Goal: Transaction & Acquisition: Subscribe to service/newsletter

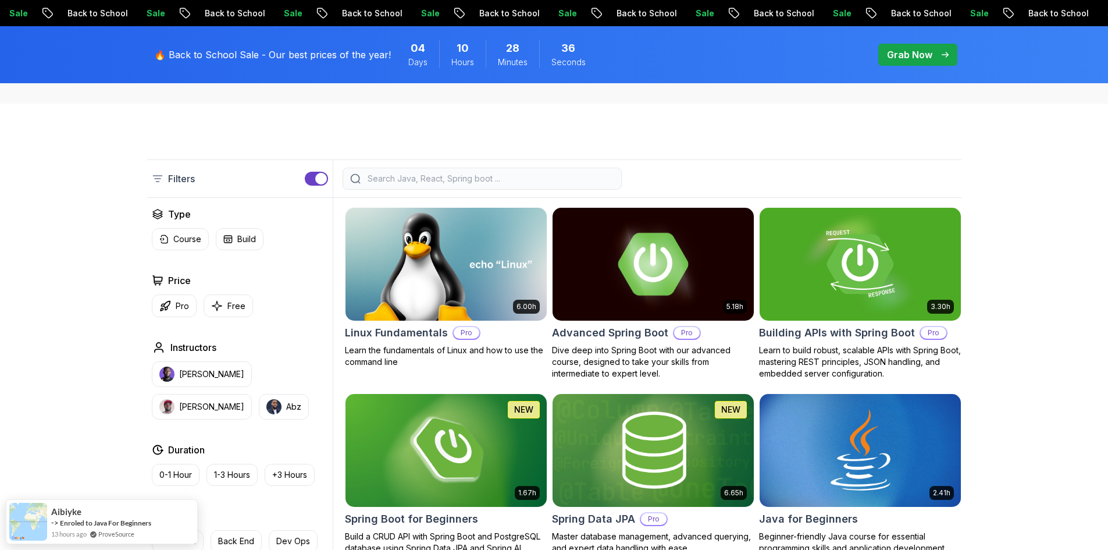
click at [679, 247] on img at bounding box center [652, 264] width 211 height 118
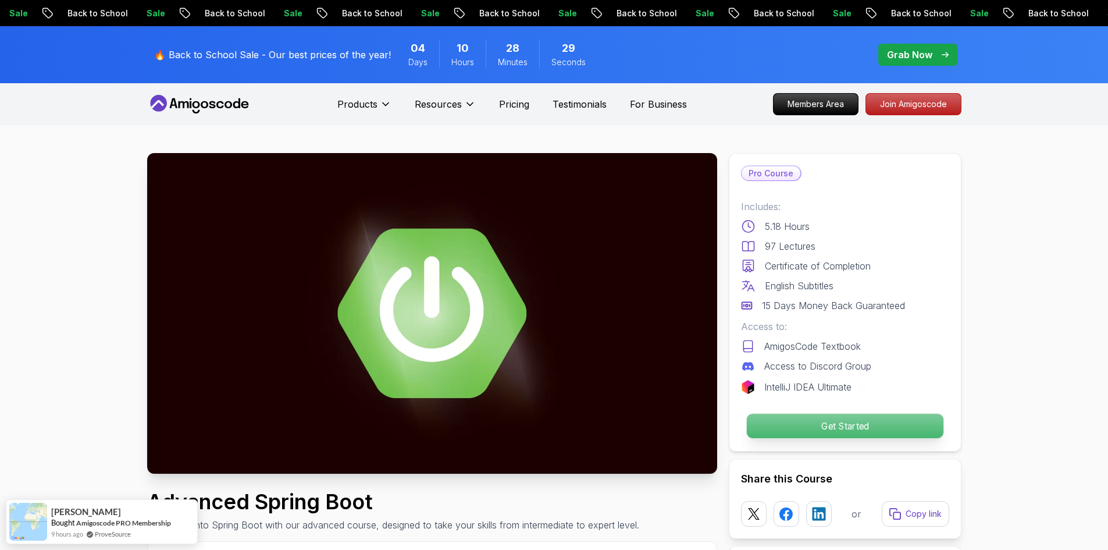
click at [838, 418] on p "Get Started" at bounding box center [844, 426] width 197 height 24
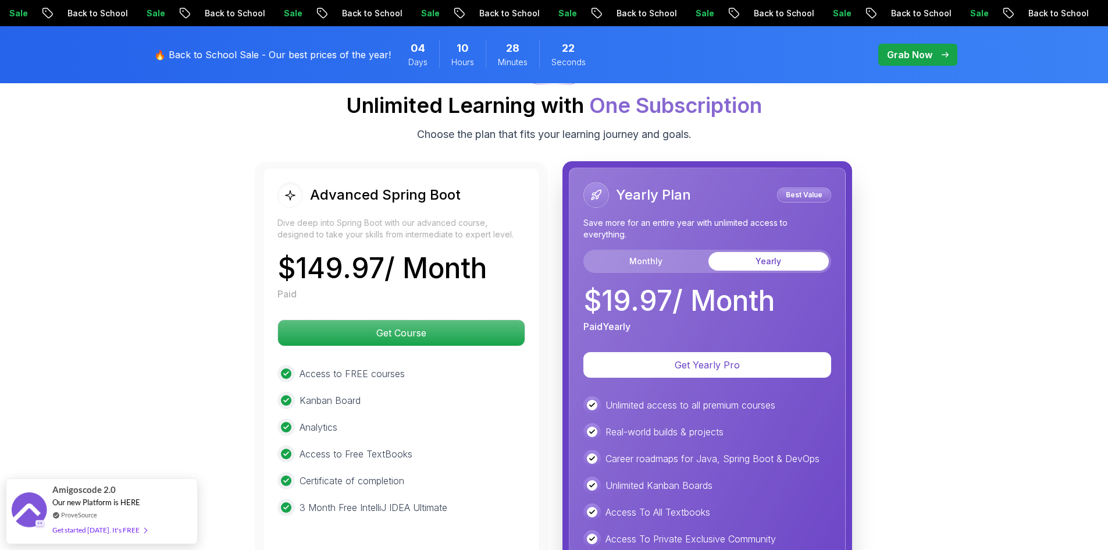
scroll to position [2597, 0]
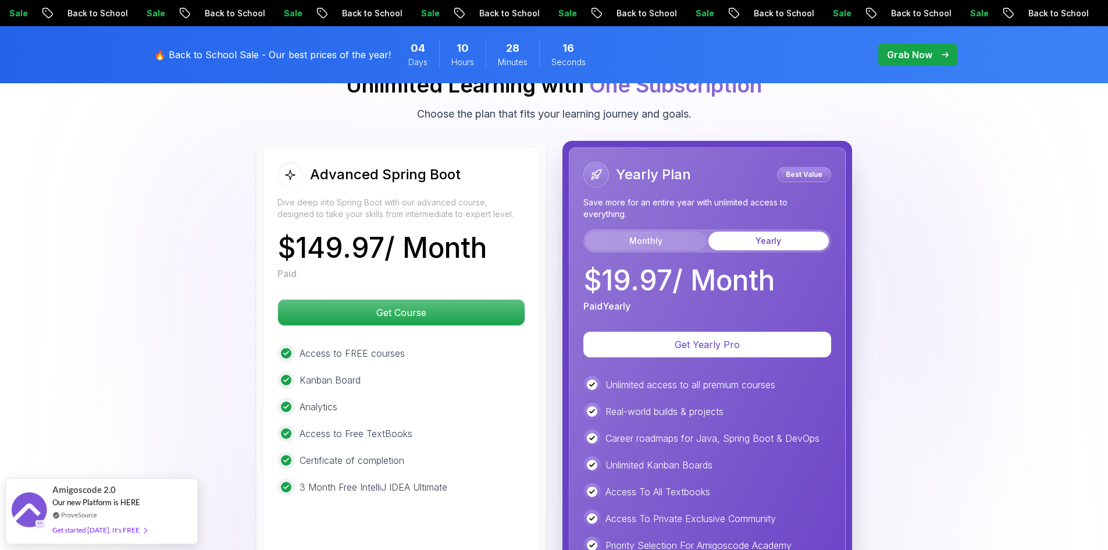
click at [666, 232] on button "Monthly" at bounding box center [646, 241] width 120 height 19
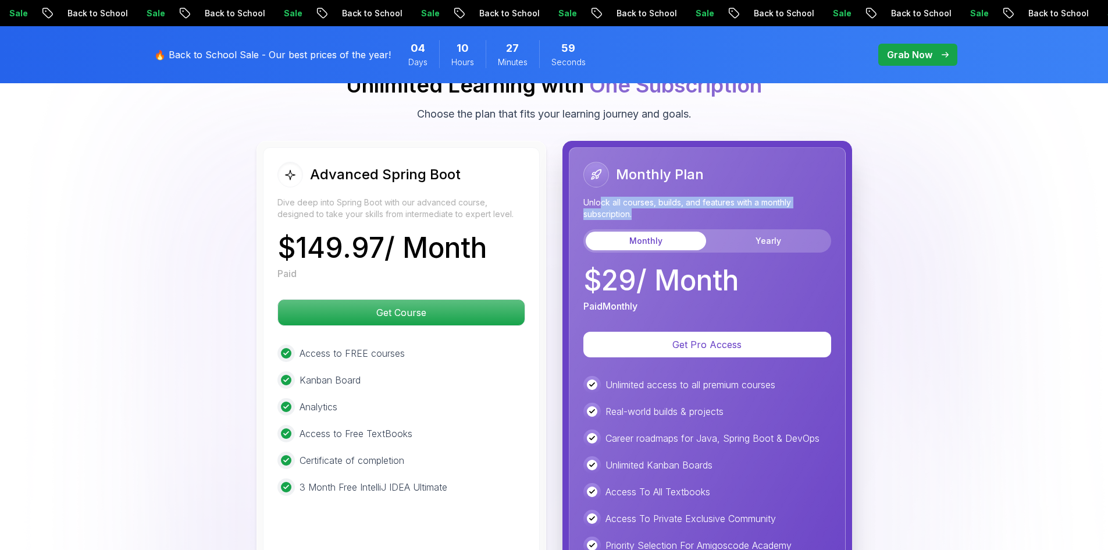
drag, startPoint x: 629, startPoint y: 170, endPoint x: 680, endPoint y: 182, distance: 51.8
click at [680, 197] on p "Unlock all courses, builds, and features with a monthly subscription." at bounding box center [708, 208] width 248 height 23
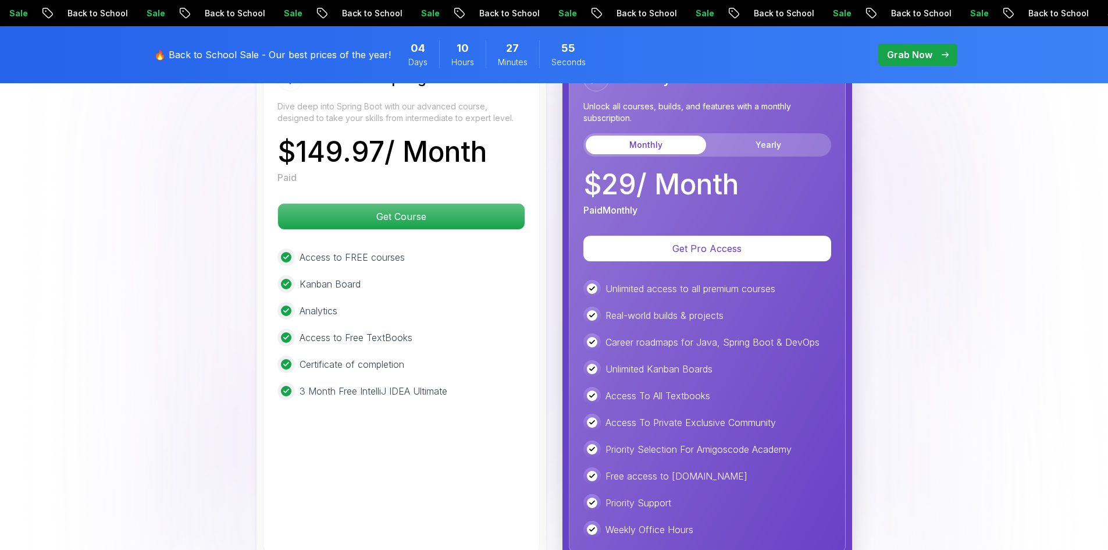
scroll to position [2713, 0]
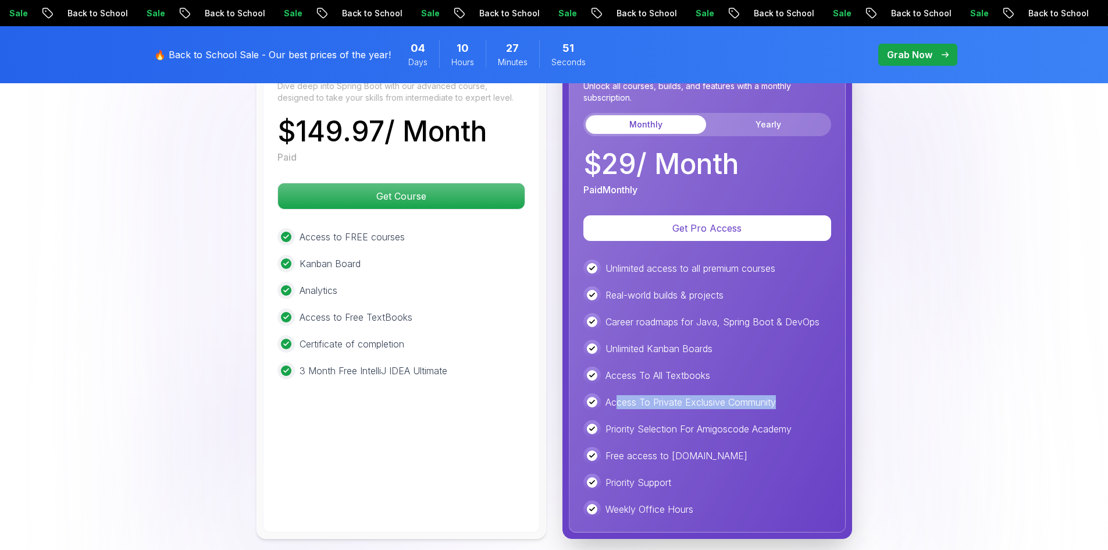
drag, startPoint x: 616, startPoint y: 372, endPoint x: 784, endPoint y: 372, distance: 168.1
click at [784, 393] on div "Access To Private Exclusive Community" at bounding box center [708, 401] width 248 height 17
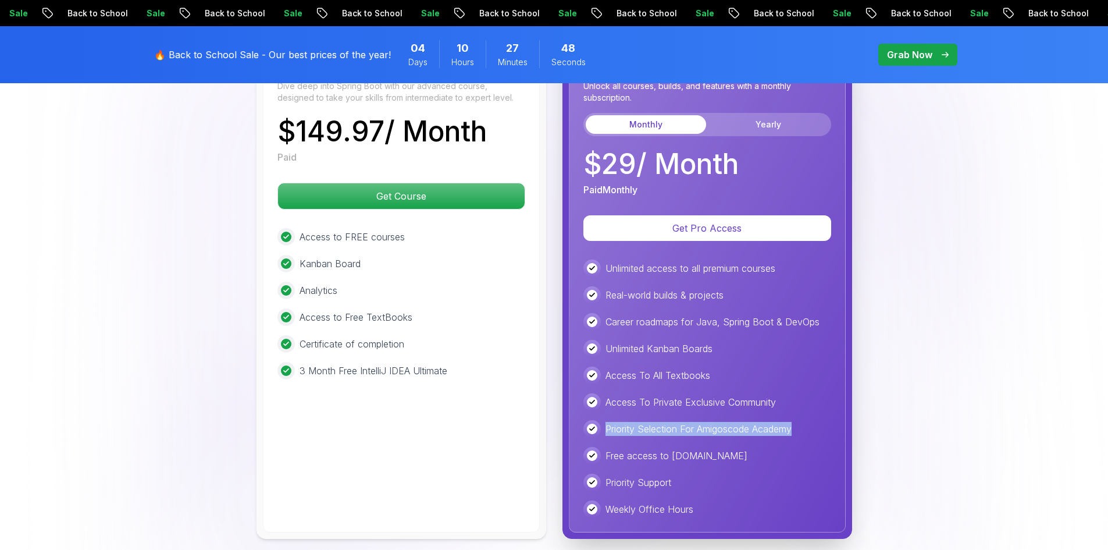
drag, startPoint x: 605, startPoint y: 396, endPoint x: 800, endPoint y: 393, distance: 194.9
click at [800, 420] on div "Priority Selection For Amigoscode Academy" at bounding box center [708, 428] width 248 height 17
drag, startPoint x: 612, startPoint y: 425, endPoint x: 727, endPoint y: 421, distance: 115.3
click at [727, 447] on div "Free access to [DOMAIN_NAME]" at bounding box center [708, 455] width 248 height 17
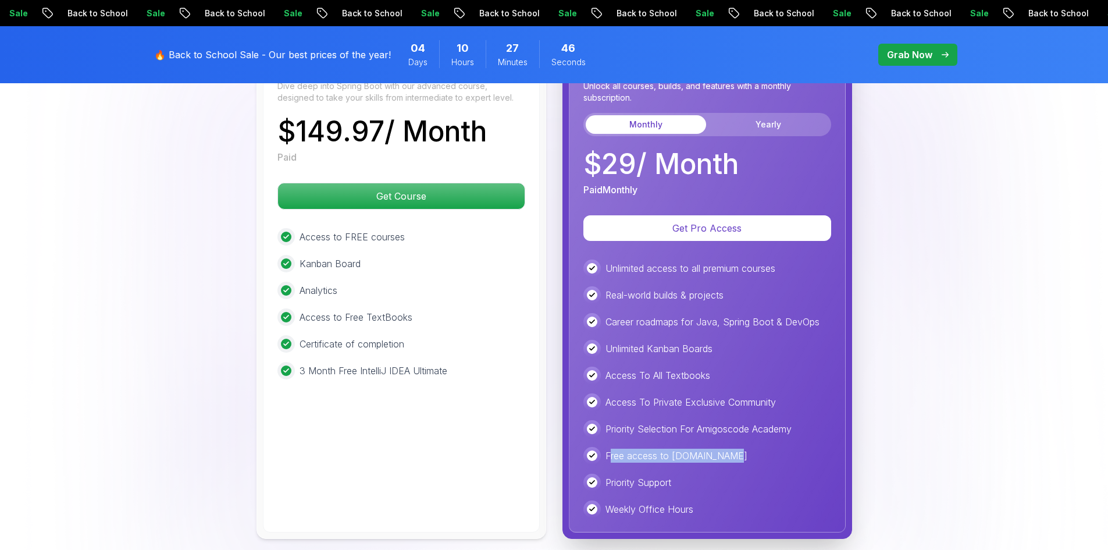
click at [727, 447] on div "Free access to [DOMAIN_NAME]" at bounding box center [708, 455] width 248 height 17
drag, startPoint x: 720, startPoint y: 425, endPoint x: 671, endPoint y: 426, distance: 48.3
click at [671, 447] on div "Free access to [DOMAIN_NAME]" at bounding box center [708, 455] width 248 height 17
click at [985, 302] on img at bounding box center [554, 225] width 1108 height 739
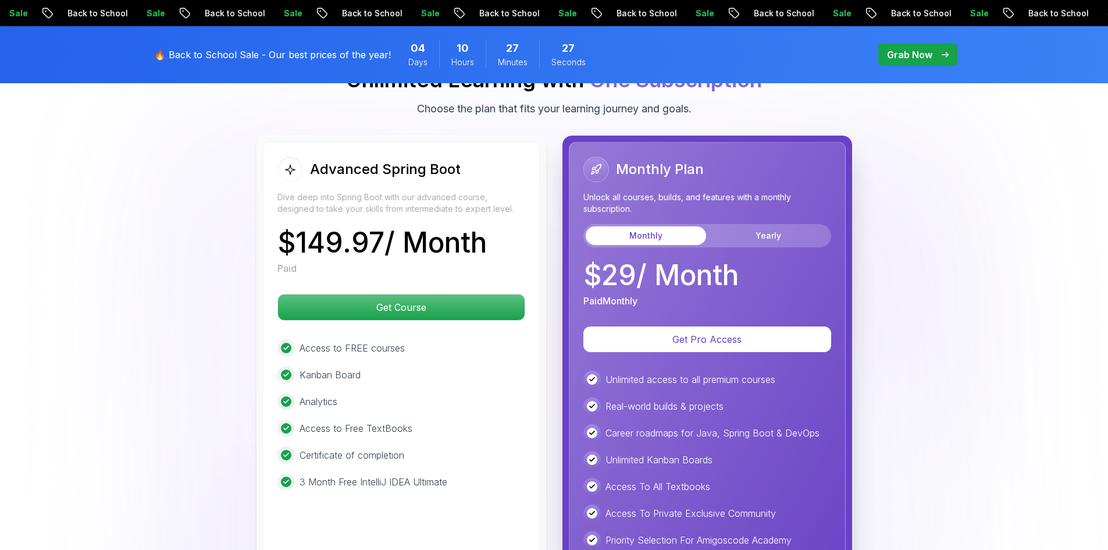
scroll to position [2597, 0]
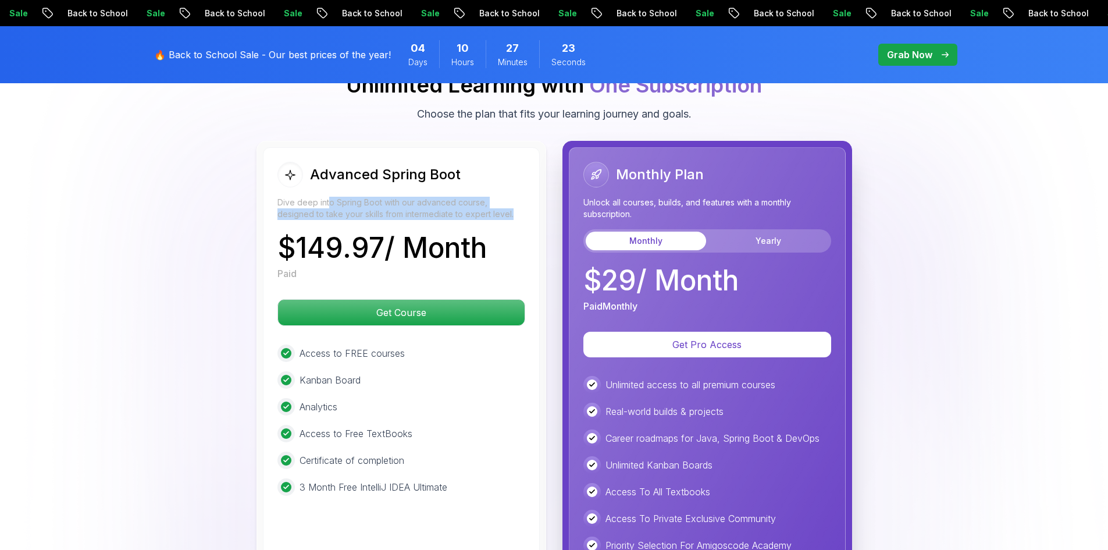
drag, startPoint x: 343, startPoint y: 171, endPoint x: 490, endPoint y: 183, distance: 147.7
click at [490, 197] on p "Dive deep into Spring Boot with our advanced course, designed to take your skil…" at bounding box center [402, 208] width 248 height 23
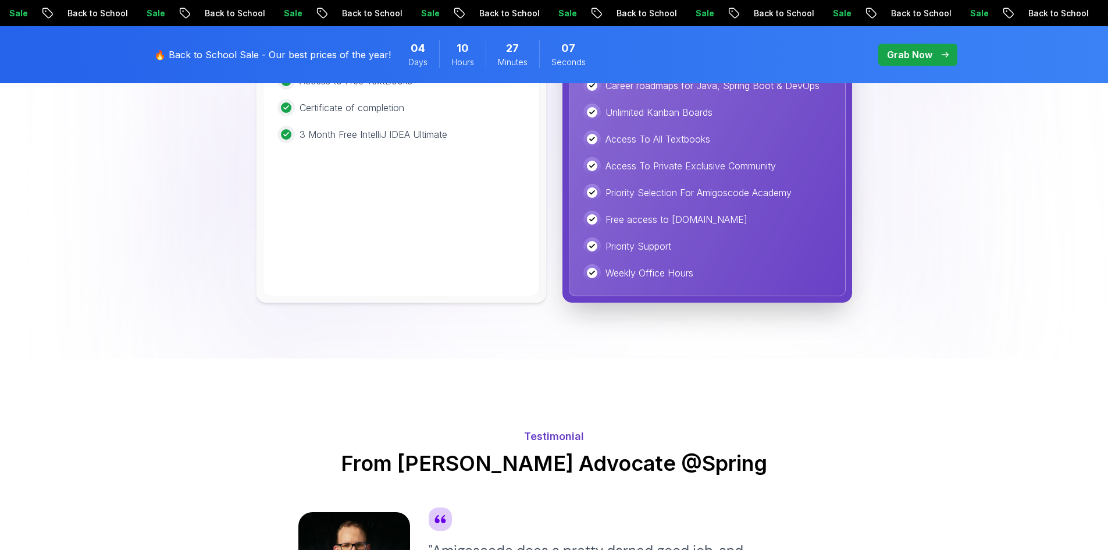
scroll to position [3121, 0]
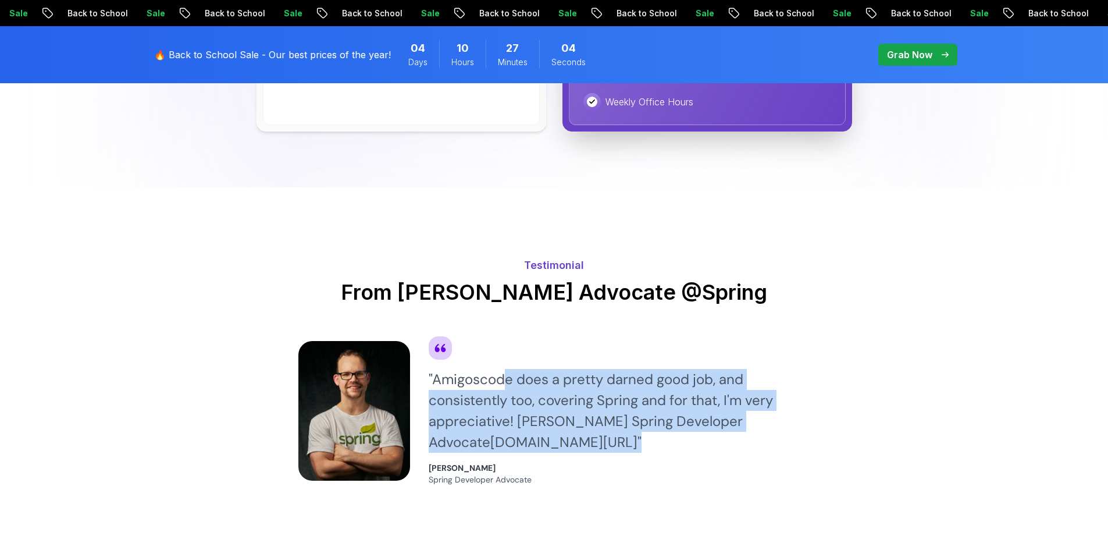
drag, startPoint x: 503, startPoint y: 353, endPoint x: 666, endPoint y: 408, distance: 171.8
click at [666, 408] on div "" Amigoscode does a pretty darned good job, and consistently too, covering Spri…" at bounding box center [620, 411] width 382 height 84
drag, startPoint x: 630, startPoint y: 407, endPoint x: 426, endPoint y: 346, distance: 213.0
click at [426, 346] on div "" Amigoscode does a pretty darned good job, and consistently too, covering Spri…" at bounding box center [554, 410] width 512 height 149
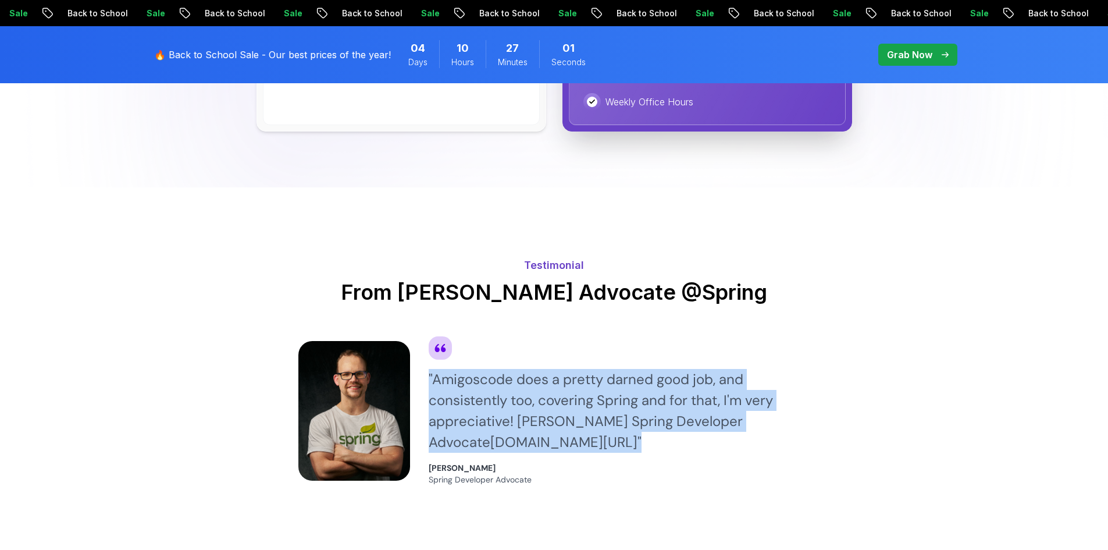
click at [426, 346] on div "" Amigoscode does a pretty darned good job, and consistently too, covering Spri…" at bounding box center [554, 410] width 512 height 149
drag, startPoint x: 426, startPoint y: 346, endPoint x: 635, endPoint y: 407, distance: 218.2
click at [635, 407] on div "" Amigoscode does a pretty darned good job, and consistently too, covering Spri…" at bounding box center [554, 410] width 512 height 149
click at [635, 407] on div "" Amigoscode does a pretty darned good job, and consistently too, covering Spri…" at bounding box center [620, 411] width 382 height 84
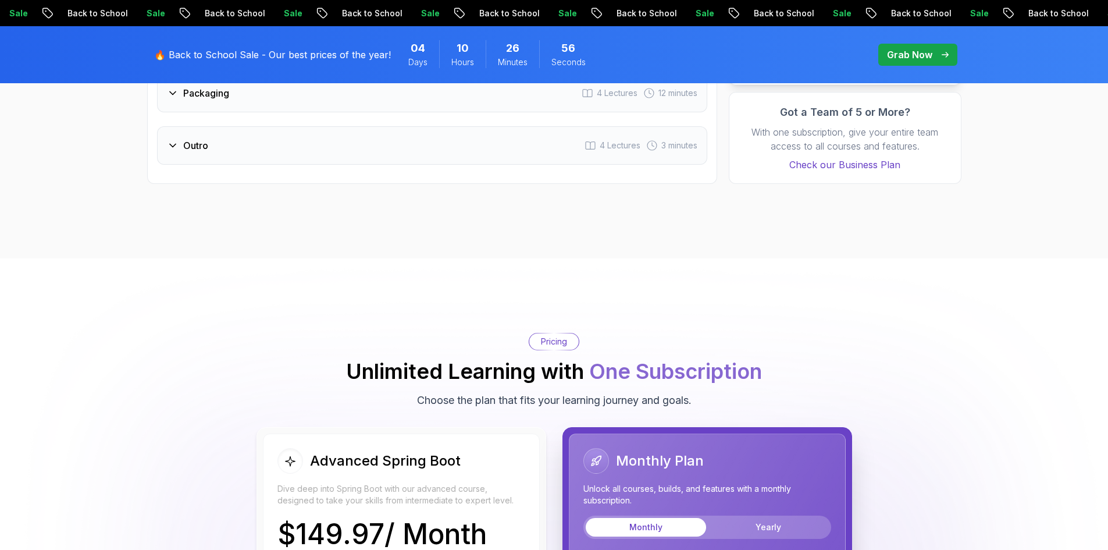
scroll to position [0, 0]
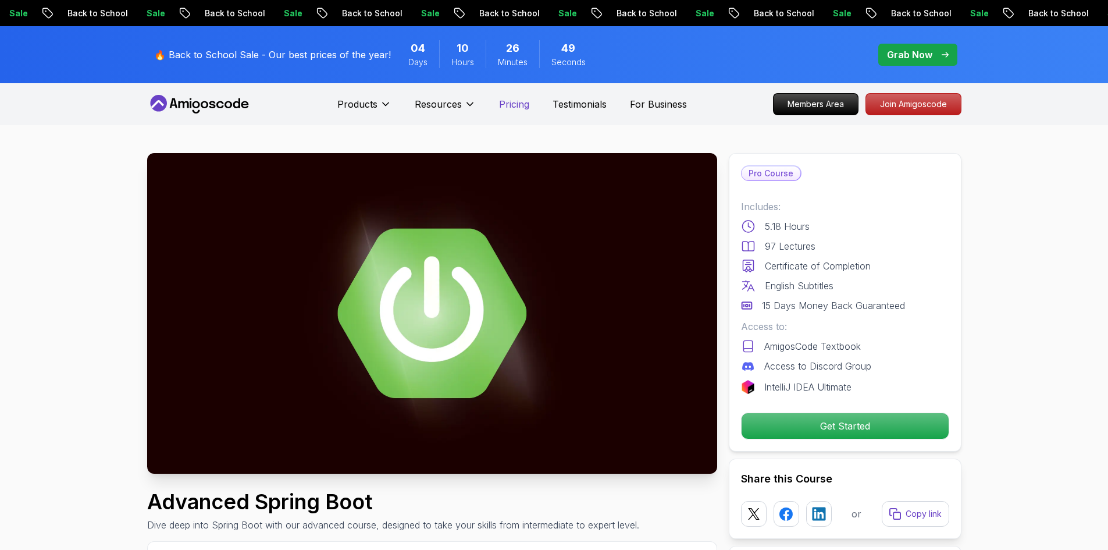
click at [510, 106] on p "Pricing" at bounding box center [514, 104] width 30 height 14
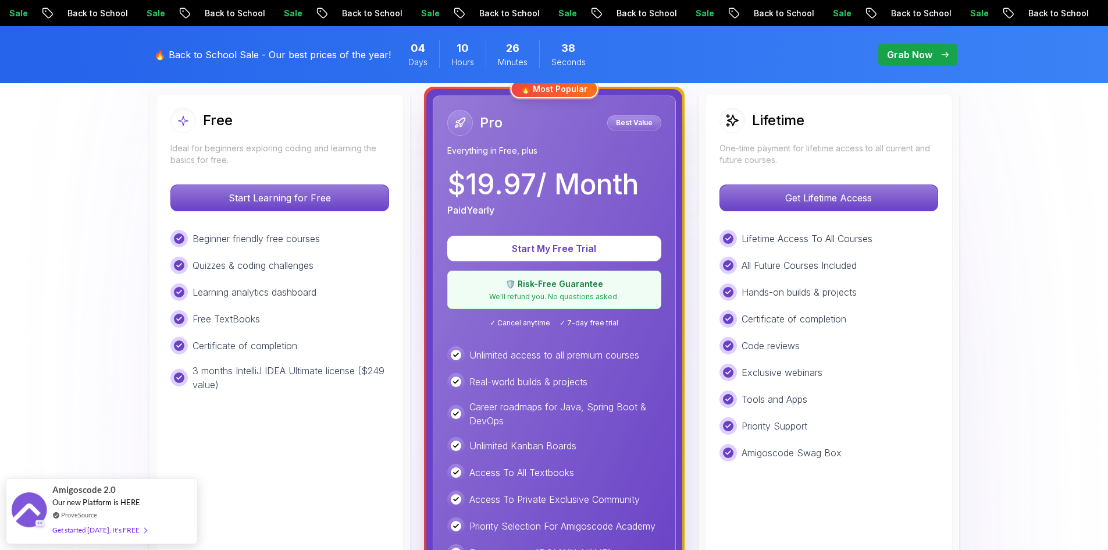
scroll to position [291, 0]
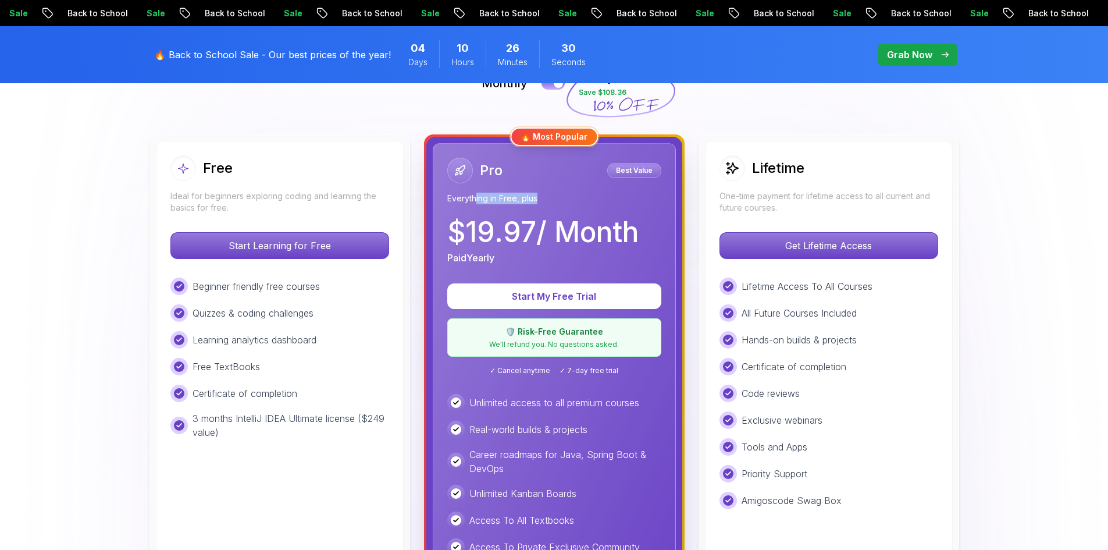
drag, startPoint x: 474, startPoint y: 201, endPoint x: 554, endPoint y: 201, distance: 79.7
click at [554, 201] on p "Everything in Free, plus" at bounding box center [554, 199] width 214 height 12
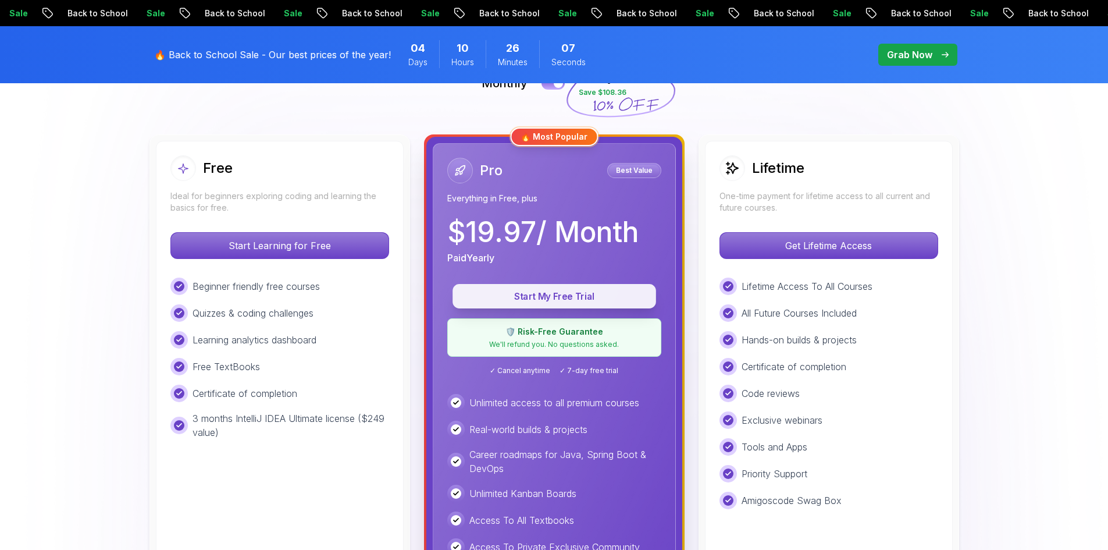
click at [546, 294] on p "Start My Free Trial" at bounding box center [554, 296] width 177 height 13
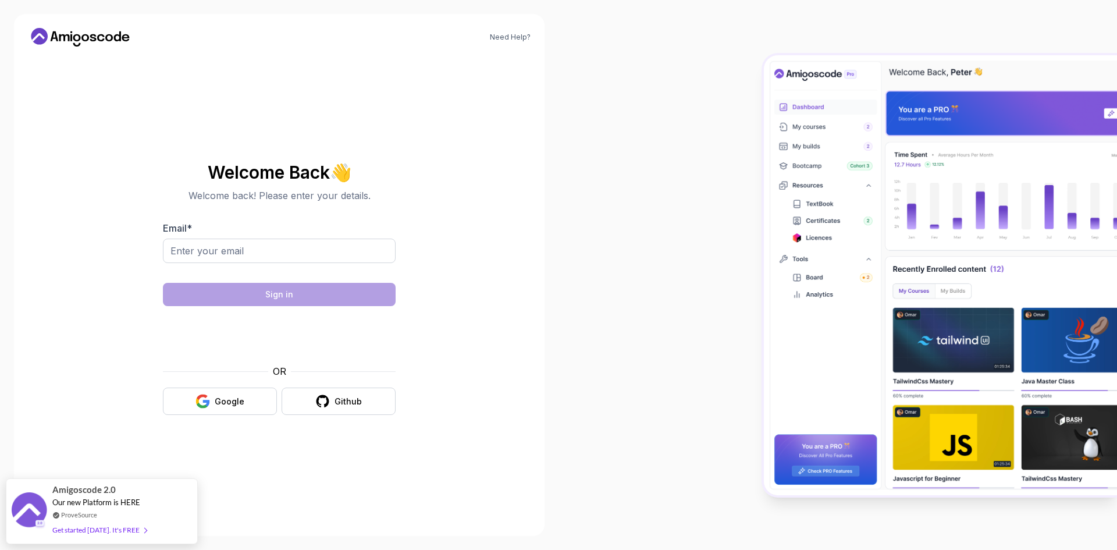
click at [504, 227] on div "Need Help? Welcome Back 👋 Welcome back! Please enter your details. Email * Sign…" at bounding box center [279, 275] width 531 height 522
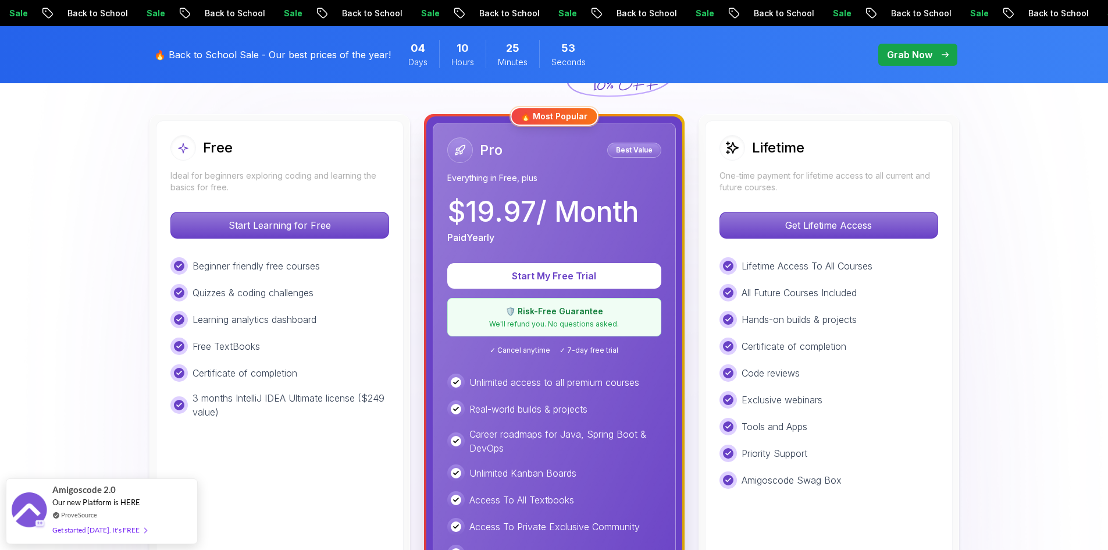
scroll to position [291, 0]
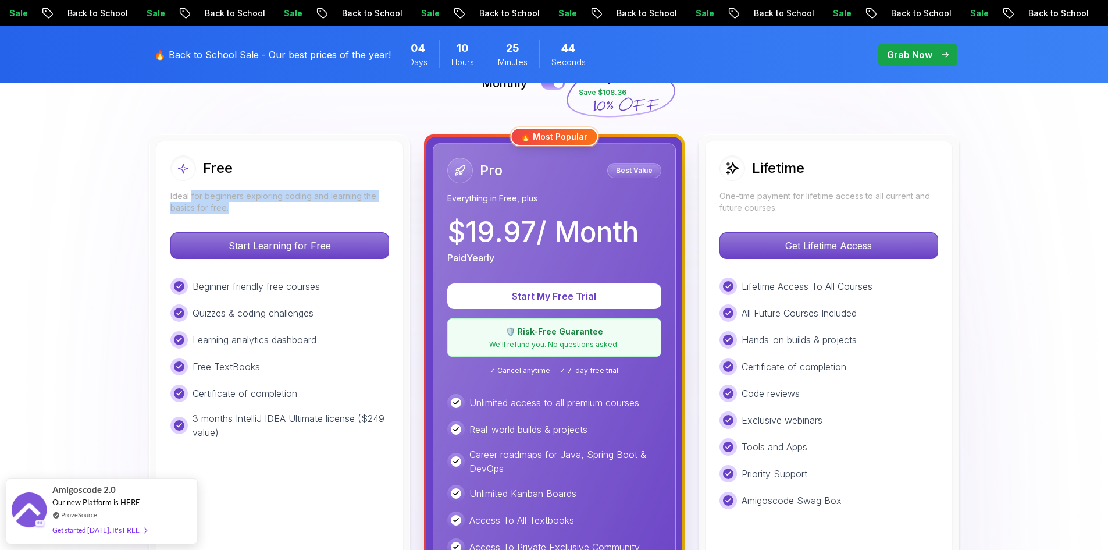
drag, startPoint x: 191, startPoint y: 192, endPoint x: 278, endPoint y: 202, distance: 86.7
click at [278, 202] on p "Ideal for beginners exploring coding and learning the basics for free." at bounding box center [279, 201] width 219 height 23
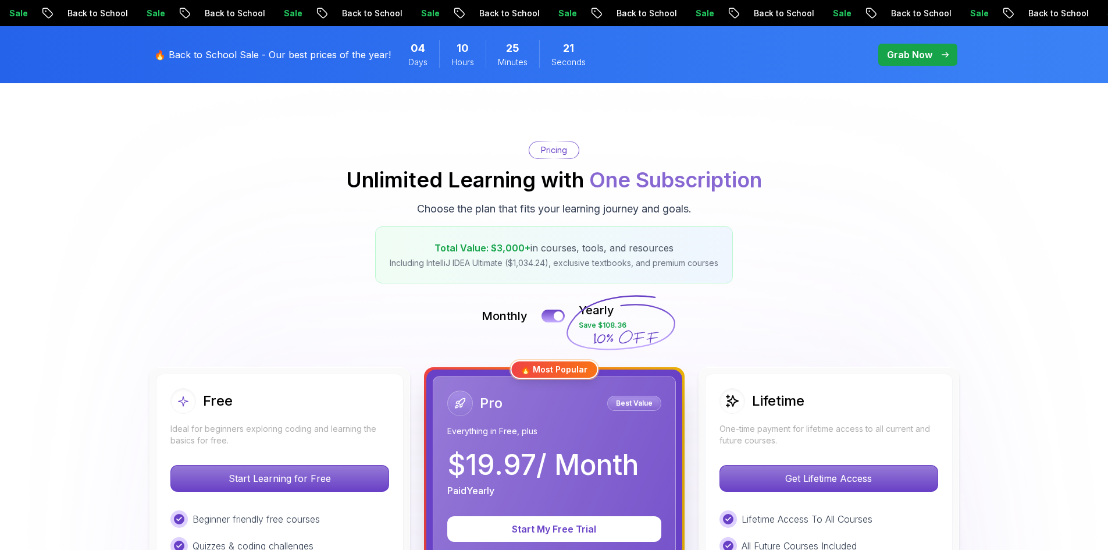
scroll to position [0, 0]
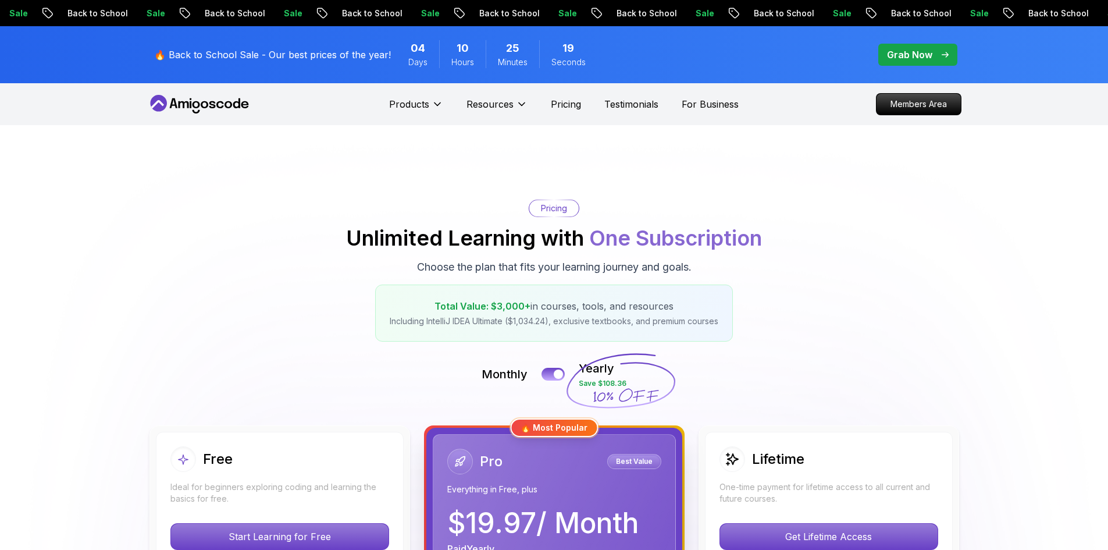
drag, startPoint x: 495, startPoint y: 303, endPoint x: 695, endPoint y: 304, distance: 199.6
click at [695, 304] on p "Total Value: $3,000+ in courses, tools, and resources" at bounding box center [554, 306] width 329 height 14
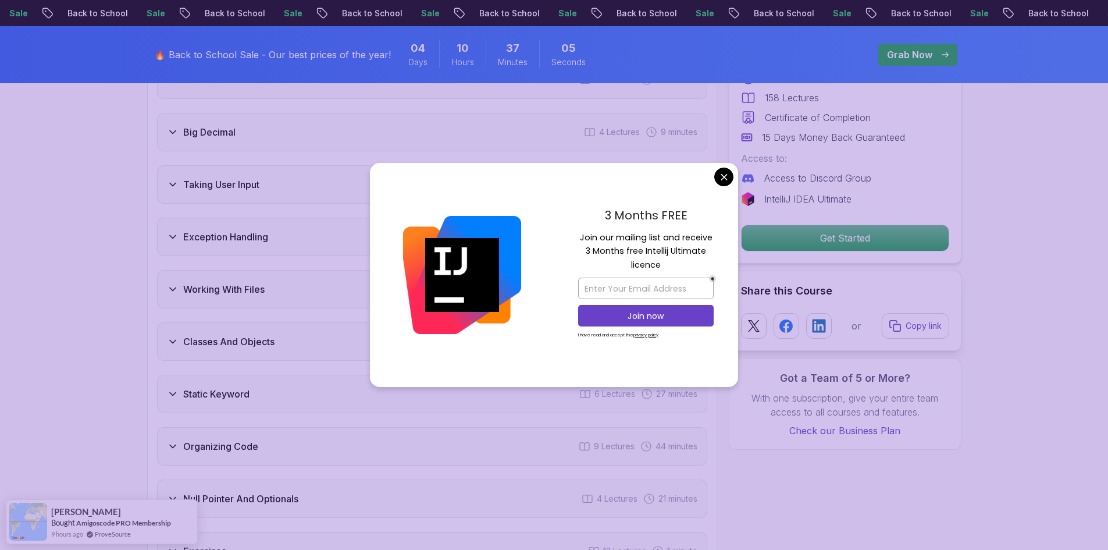
scroll to position [2078, 0]
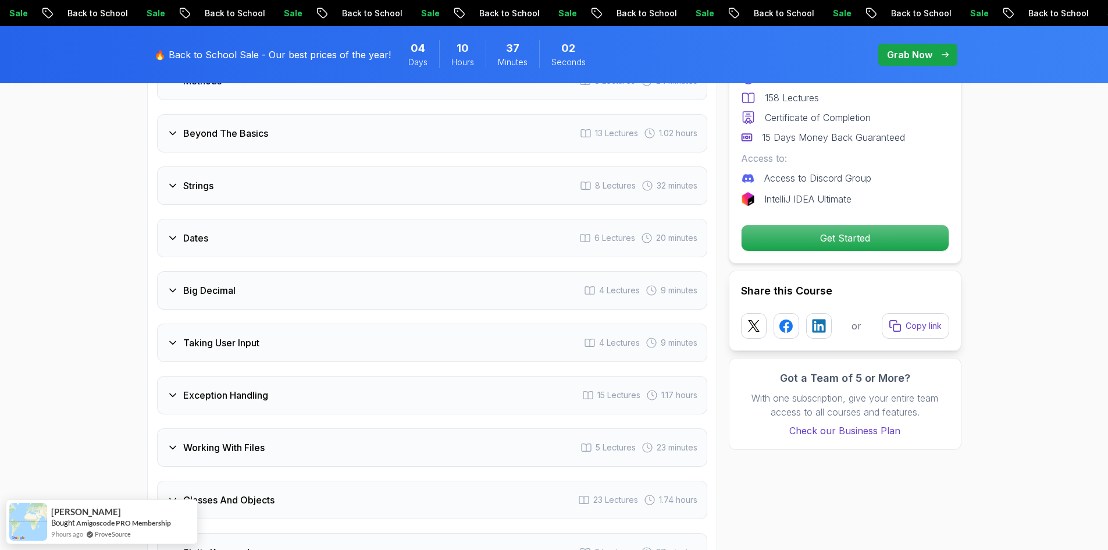
scroll to position [1787, 0]
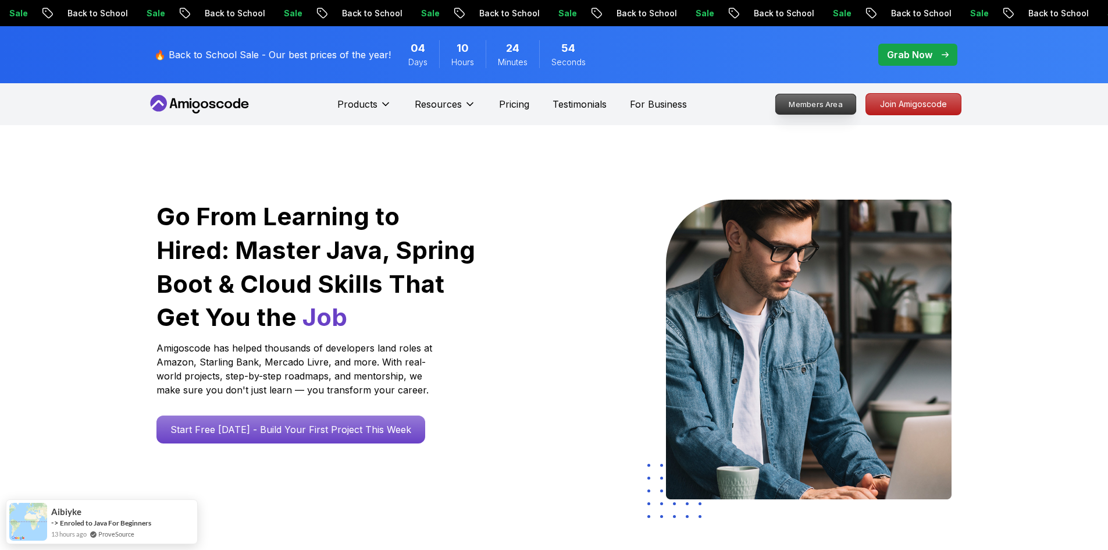
click at [834, 100] on p "Members Area" at bounding box center [816, 104] width 80 height 20
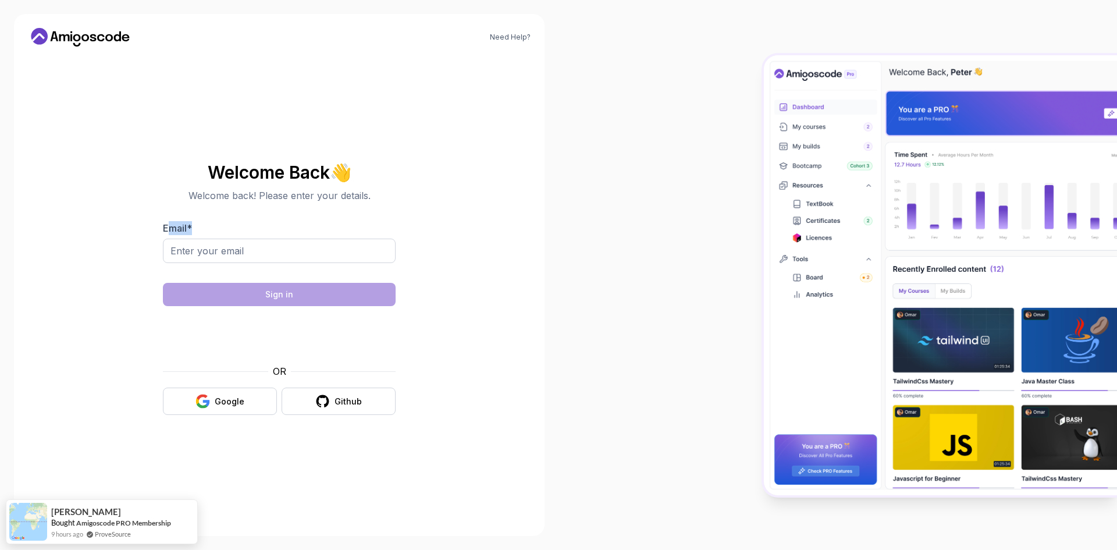
drag, startPoint x: 218, startPoint y: 220, endPoint x: 261, endPoint y: 218, distance: 42.5
click at [261, 218] on div "Welcome Back 👋 Welcome back! Please enter your details. Email * Sign in OR Goog…" at bounding box center [279, 289] width 233 height 252
drag, startPoint x: 366, startPoint y: 194, endPoint x: 419, endPoint y: 195, distance: 53.5
click at [419, 195] on section "Welcome Back 👋 Welcome back! Please enter your details. Email * Sign in OR Goog…" at bounding box center [279, 288] width 391 height 275
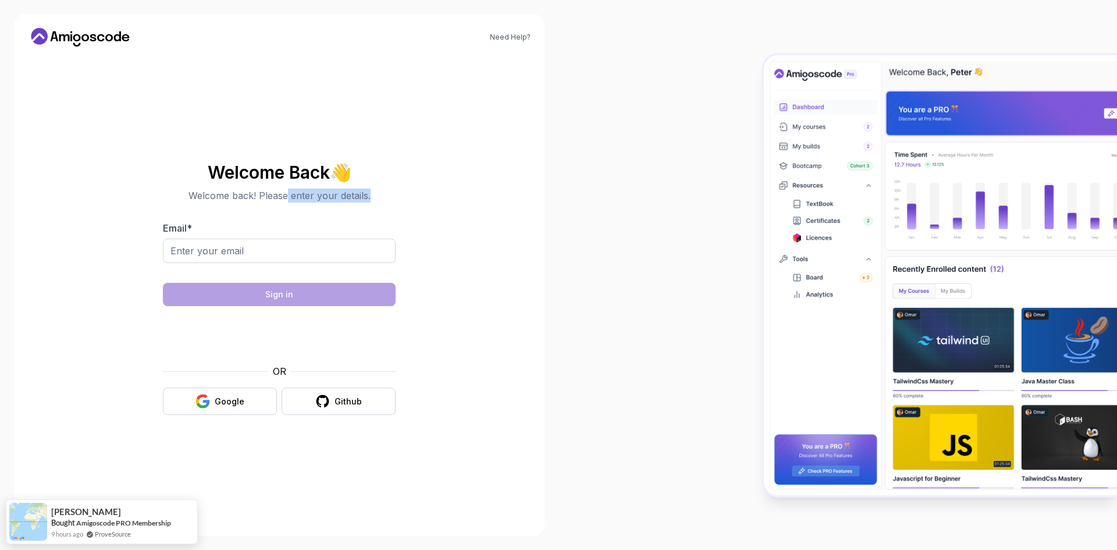
click at [419, 195] on section "Welcome Back 👋 Welcome back! Please enter your details. Email * Sign in OR Goog…" at bounding box center [279, 288] width 391 height 275
click at [243, 251] on input "Email *" at bounding box center [279, 251] width 233 height 24
drag, startPoint x: 323, startPoint y: 251, endPoint x: 161, endPoint y: 248, distance: 161.8
click at [161, 248] on section "Welcome Back 👋 Welcome back! Please enter your details. Email * karimyouness91@…" at bounding box center [279, 288] width 391 height 275
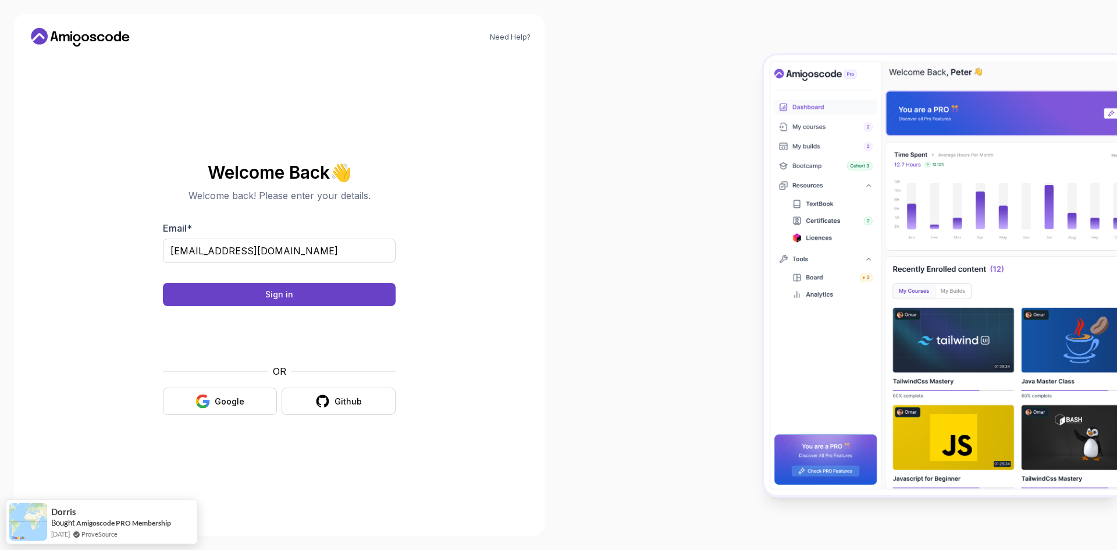
click at [727, 176] on body "Need Help? Welcome Back 👋 Welcome back! Please enter your details. Email * kari…" at bounding box center [558, 275] width 1117 height 550
click at [305, 252] on input "karimyouness91@gmail.com" at bounding box center [279, 251] width 233 height 24
drag, startPoint x: 233, startPoint y: 247, endPoint x: 348, endPoint y: 257, distance: 116.2
click at [348, 257] on input "karimyouness91@gmail.com" at bounding box center [279, 251] width 233 height 24
type input "karimyouness3@yahoo.fr"
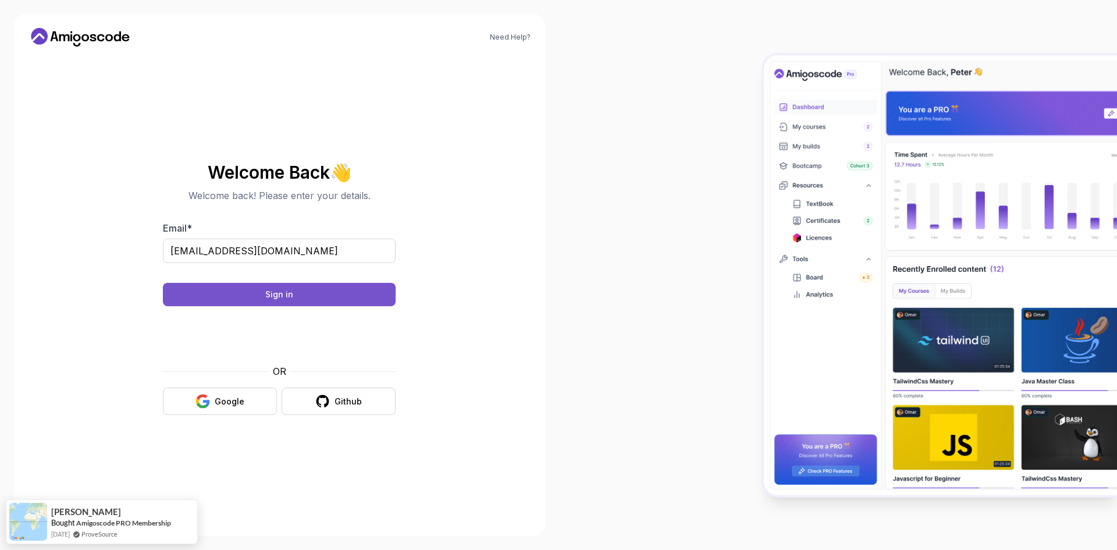
click at [314, 294] on button "Sign in" at bounding box center [279, 294] width 233 height 23
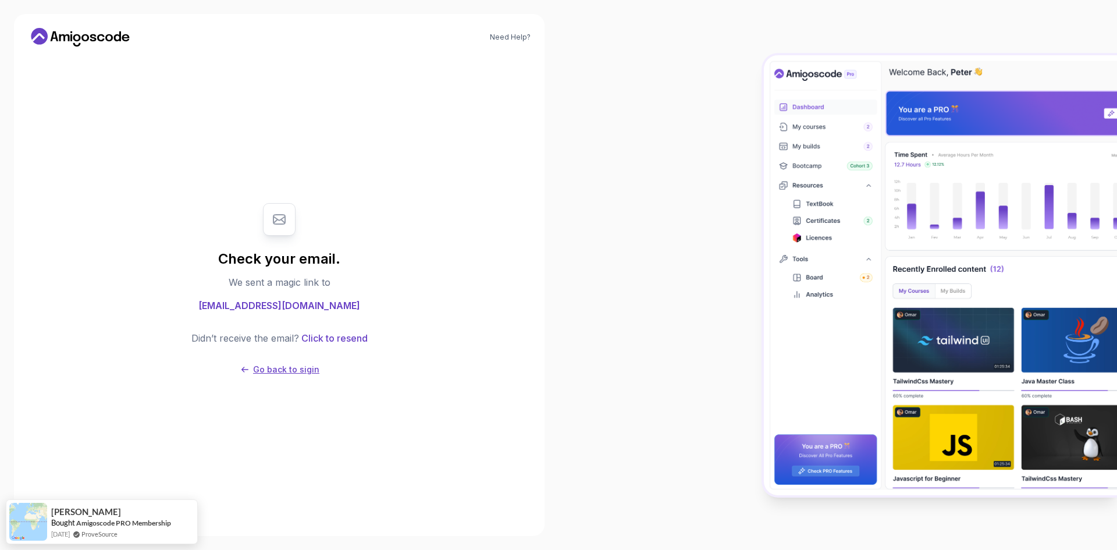
click at [289, 374] on p "Go back to sigin" at bounding box center [286, 370] width 66 height 12
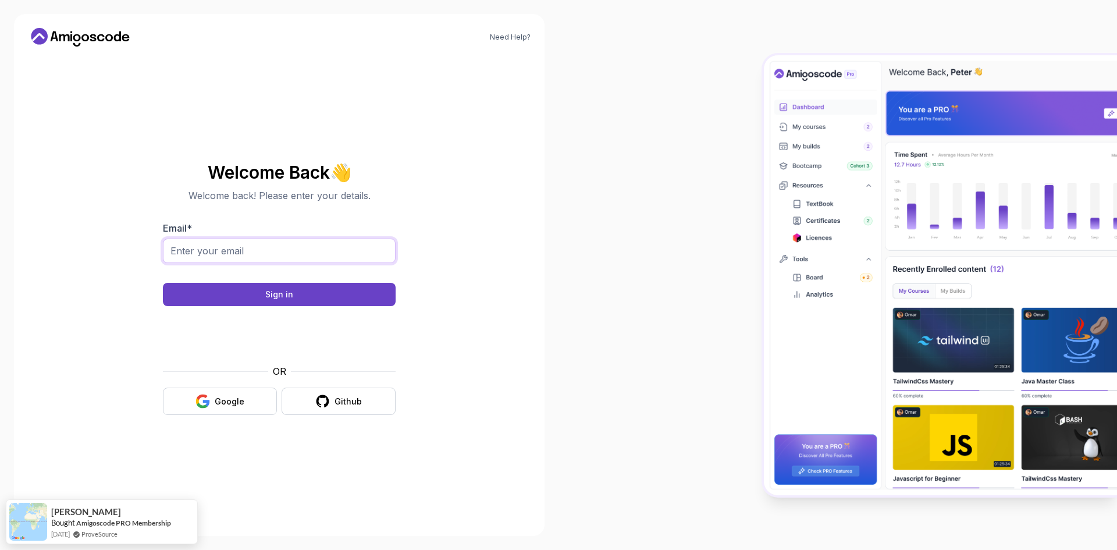
click at [263, 256] on input "Email *" at bounding box center [279, 251] width 233 height 24
type input "karimyouness3@yahoo.fr"
click at [289, 303] on button "Sign in" at bounding box center [279, 294] width 233 height 23
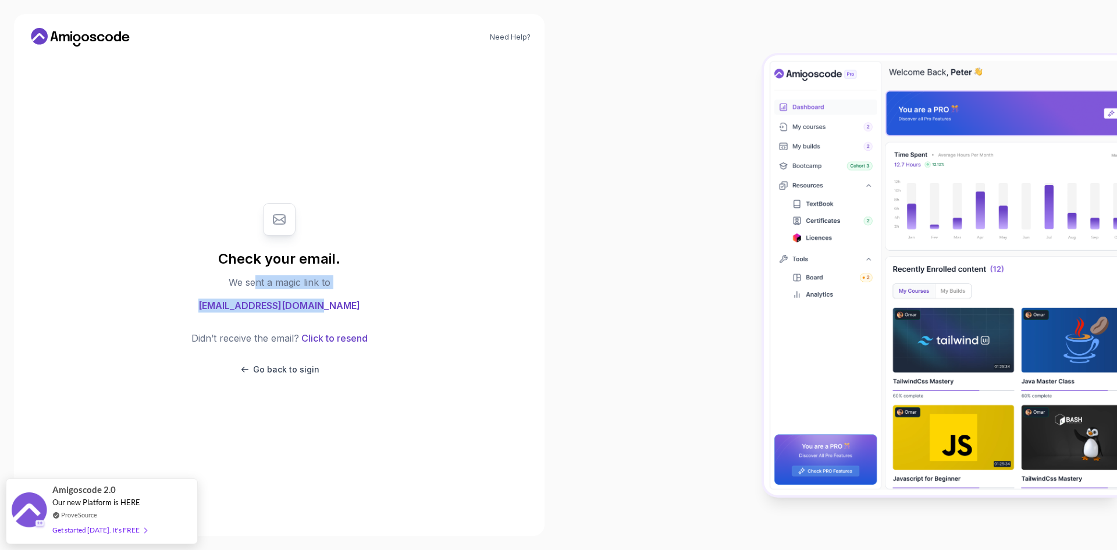
drag, startPoint x: 253, startPoint y: 286, endPoint x: 349, endPoint y: 285, distance: 96.0
click at [349, 285] on div "Check your email. We sent a magic link to karimyouness3@yahoo.fr Didn’t receive…" at bounding box center [279, 288] width 233 height 195
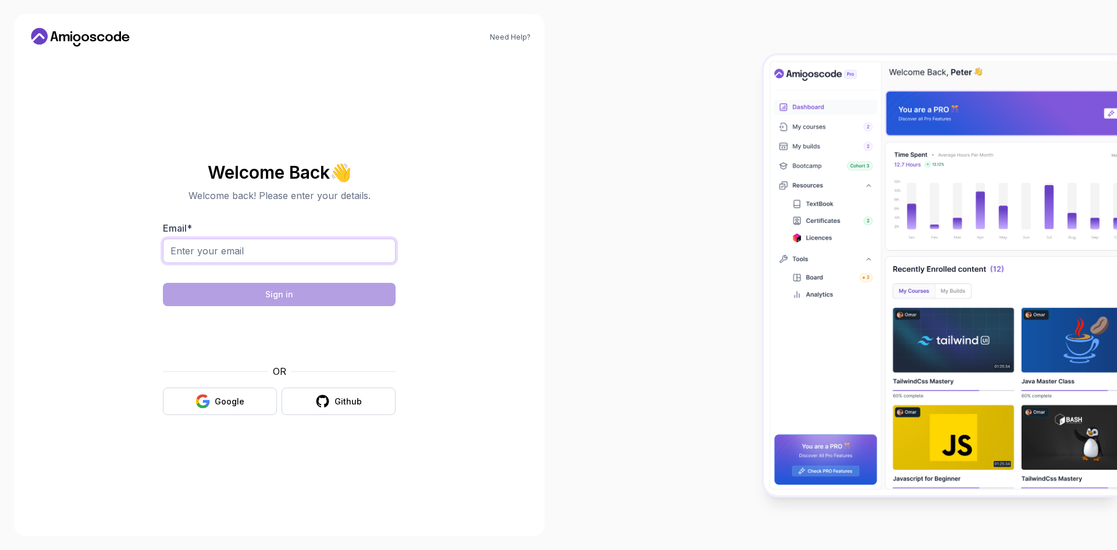
drag, startPoint x: 0, startPoint y: 0, endPoint x: 269, endPoint y: 261, distance: 374.4
click at [269, 261] on input "Email *" at bounding box center [279, 251] width 233 height 24
type input "karimyouness3@yahoo.fr"
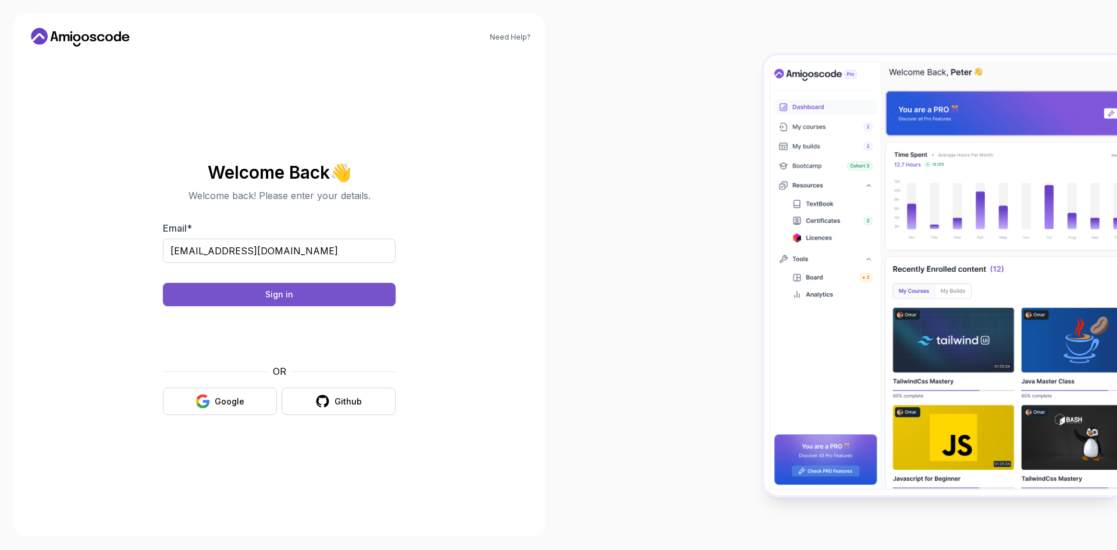
click at [284, 299] on div "Sign in" at bounding box center [279, 295] width 28 height 12
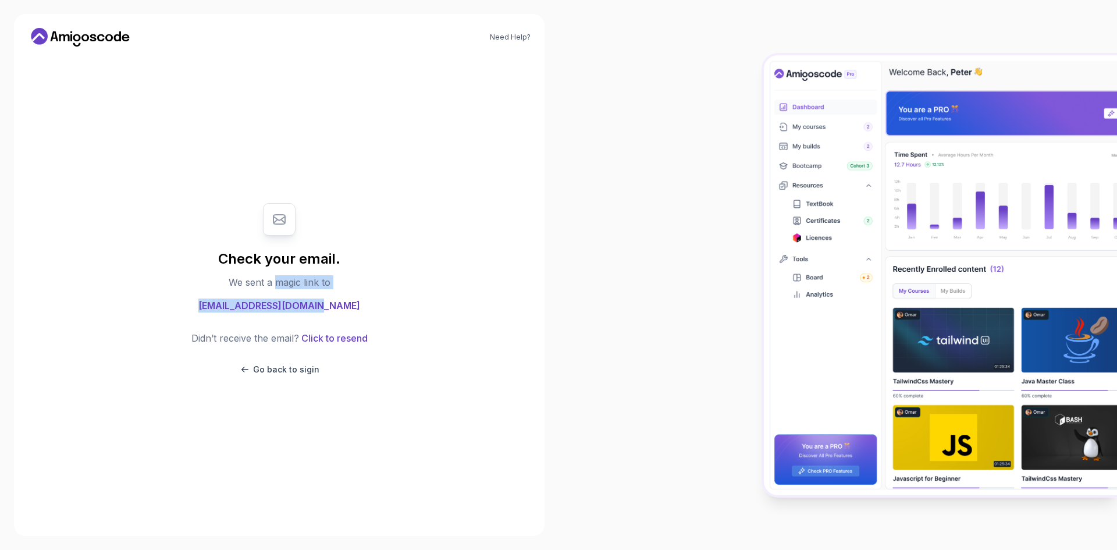
drag, startPoint x: 278, startPoint y: 281, endPoint x: 349, endPoint y: 286, distance: 71.8
click at [349, 286] on div "Check your email. We sent a magic link to karimyouness3@yahoo.fr Didn’t receive…" at bounding box center [279, 288] width 233 height 195
click at [279, 370] on p "Go back to sigin" at bounding box center [286, 370] width 66 height 12
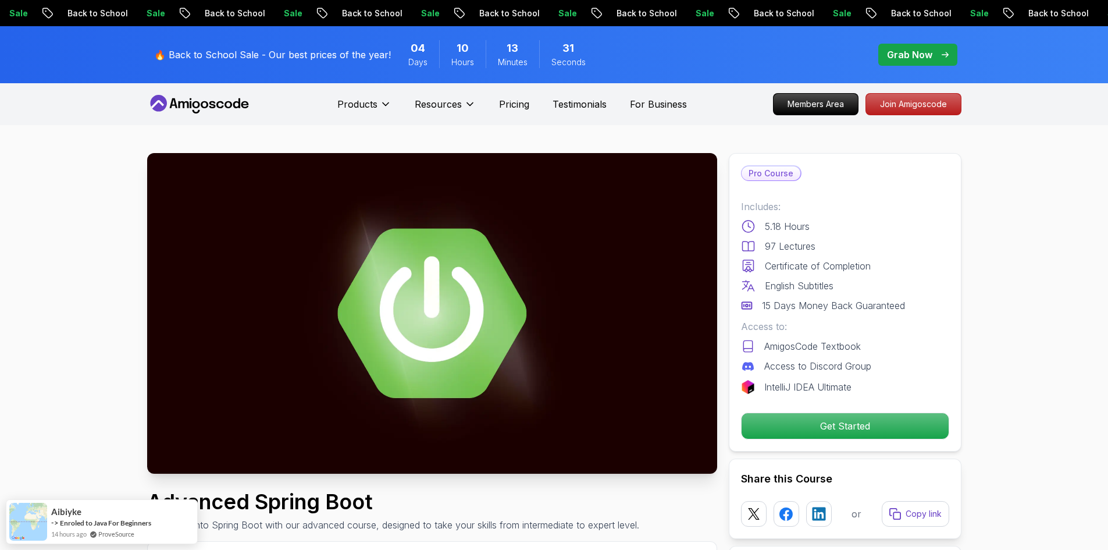
scroll to position [58, 0]
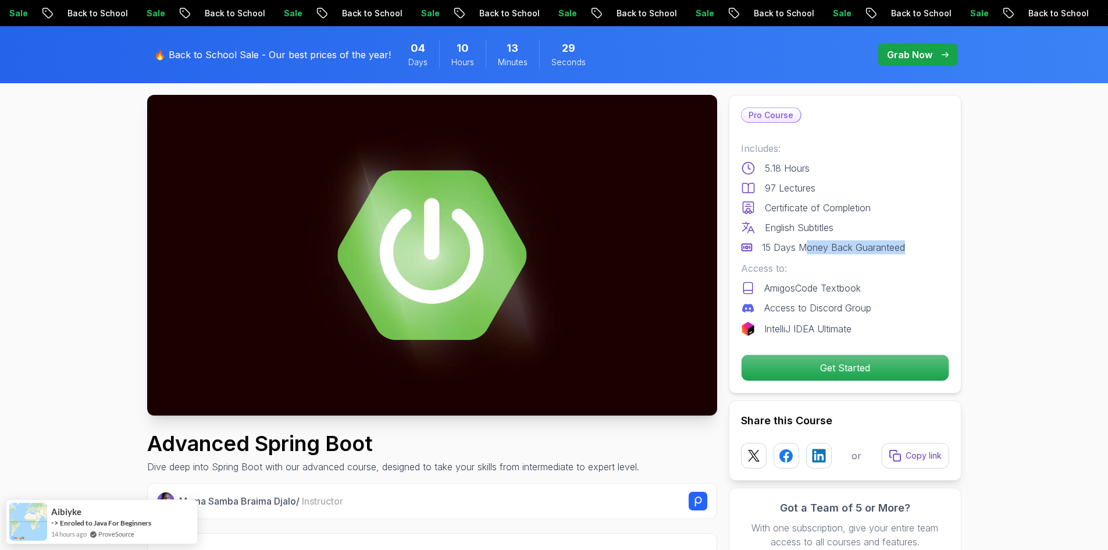
drag, startPoint x: 803, startPoint y: 252, endPoint x: 923, endPoint y: 250, distance: 120.5
click at [923, 250] on div "15 Days Money Back Guaranteed" at bounding box center [845, 247] width 208 height 14
drag, startPoint x: 760, startPoint y: 168, endPoint x: 930, endPoint y: 248, distance: 187.4
click at [930, 248] on div "Includes: 5.18 Hours 97 Lectures Certificate of Completion English Subtitles 15…" at bounding box center [845, 197] width 208 height 113
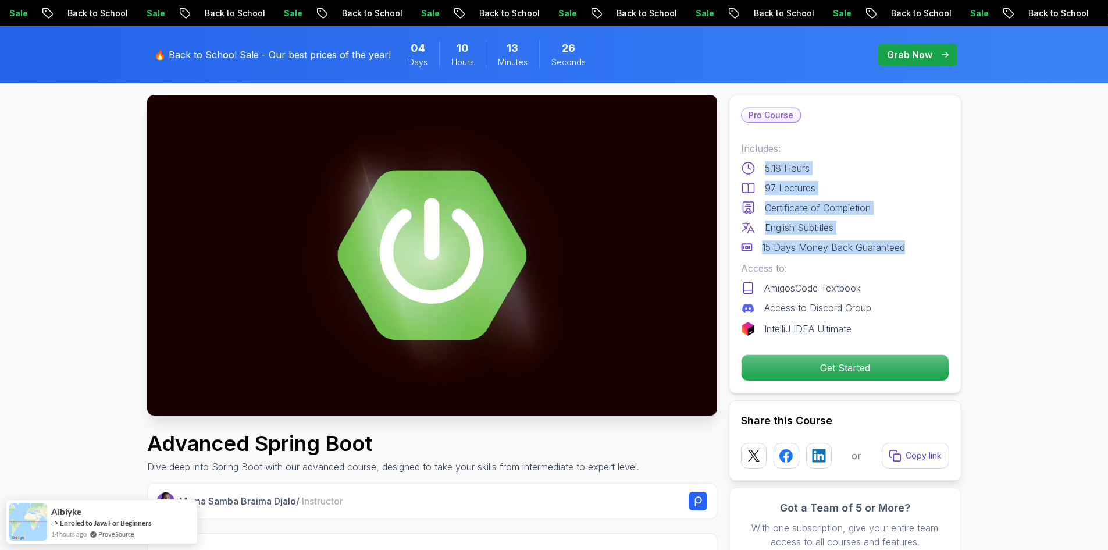
click at [930, 248] on div "15 Days Money Back Guaranteed" at bounding box center [845, 247] width 208 height 14
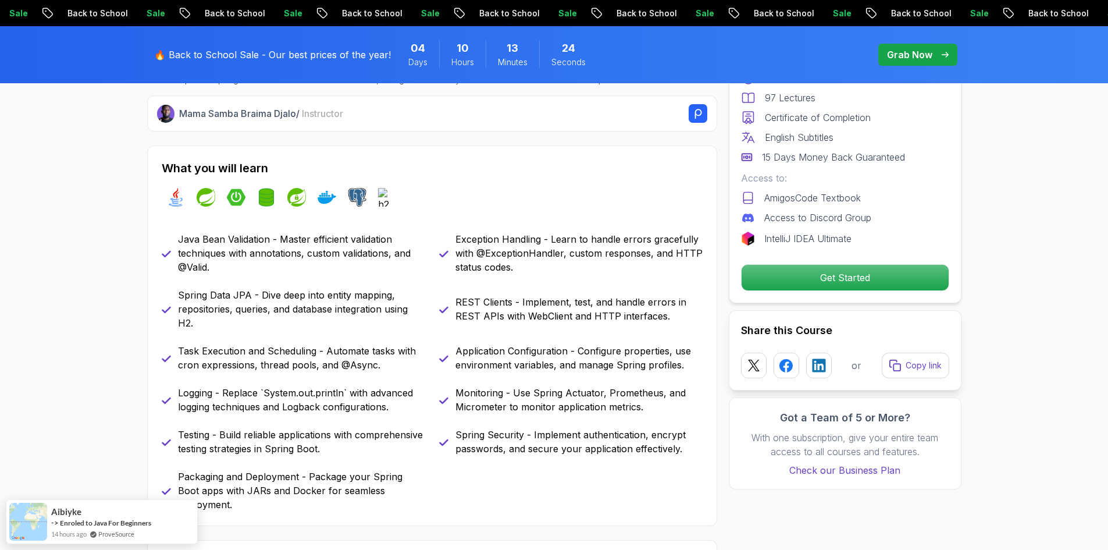
scroll to position [465, 0]
